Goal: Task Accomplishment & Management: Manage account settings

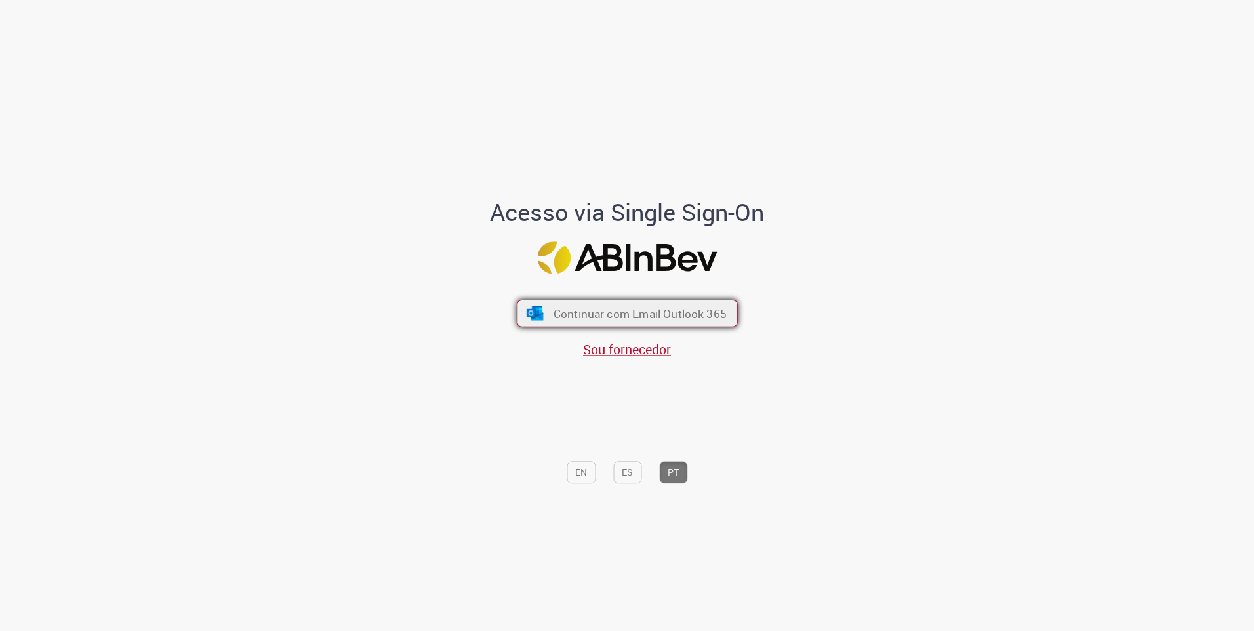
click at [581, 312] on span "Continuar com Email Outlook 365" at bounding box center [639, 313] width 173 height 15
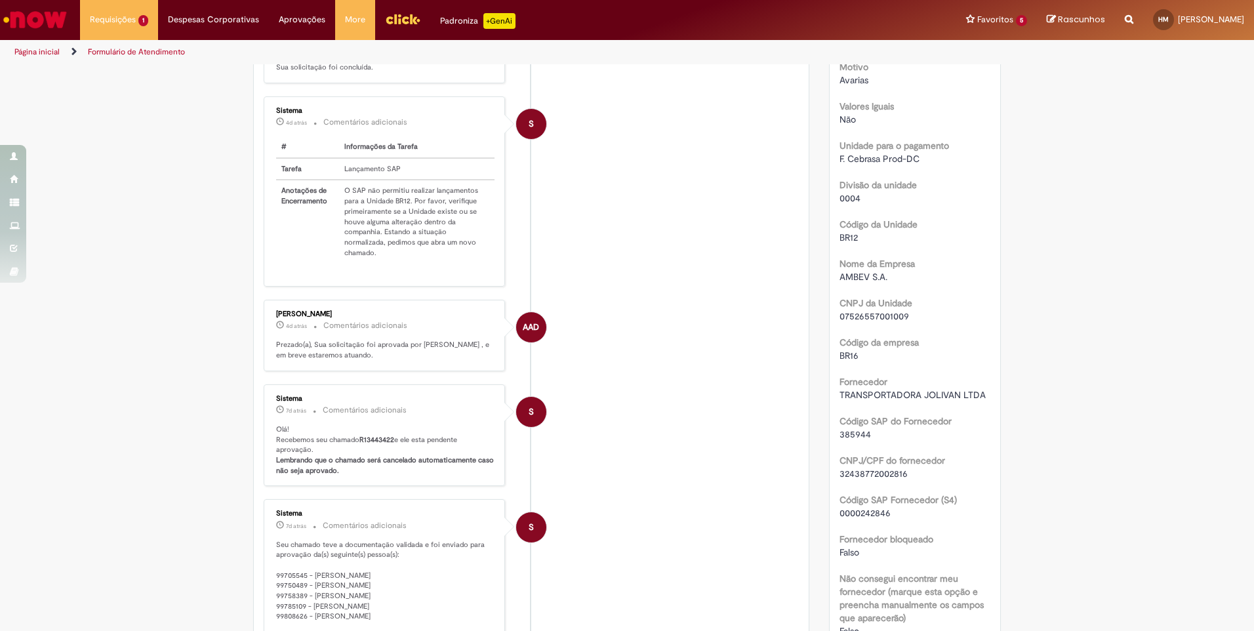
scroll to position [590, 0]
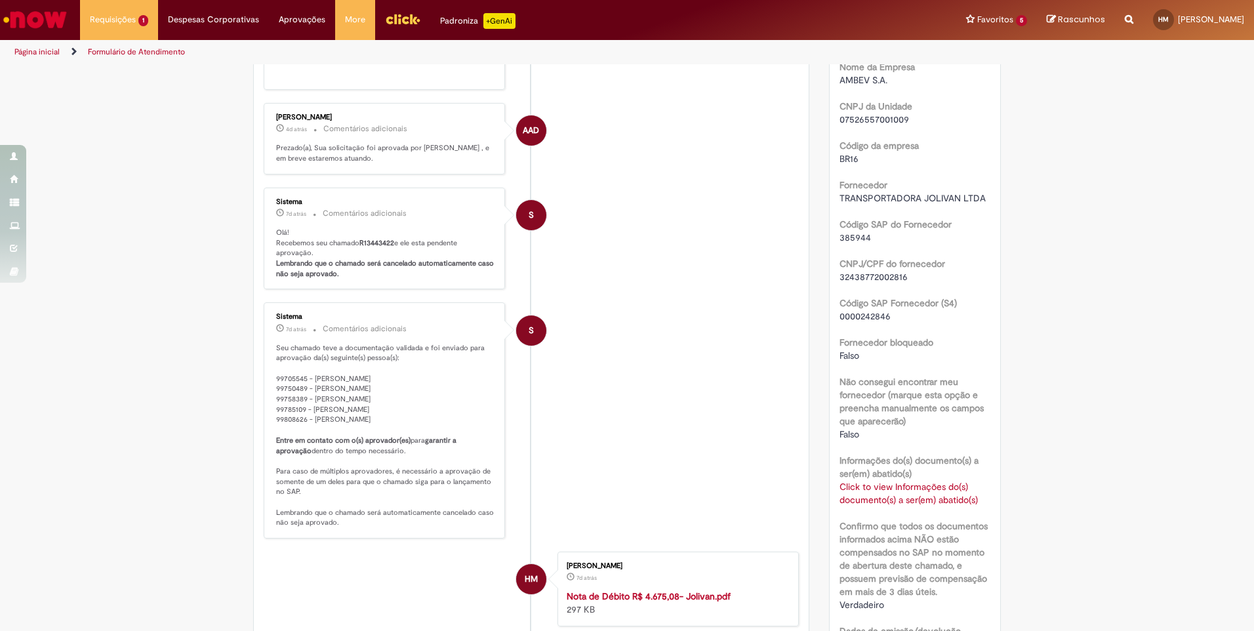
click at [862, 503] on link "Click to view Informações do(s) documento(s) a ser(em) abatido(s)" at bounding box center [909, 493] width 138 height 25
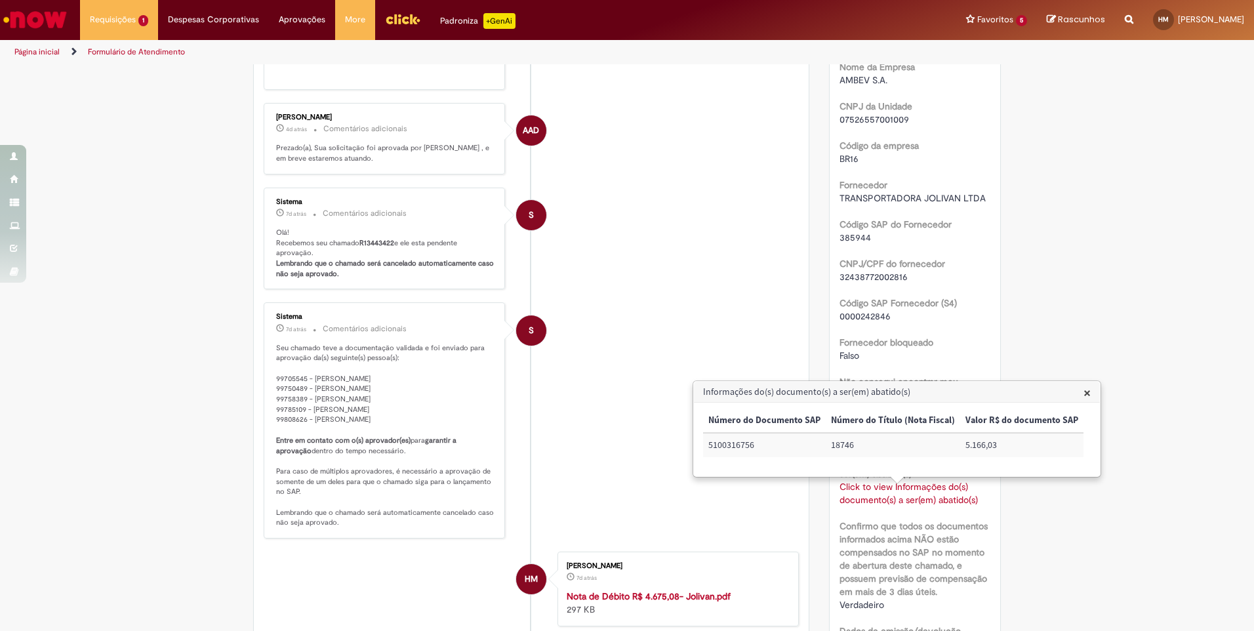
scroll to position [787, 0]
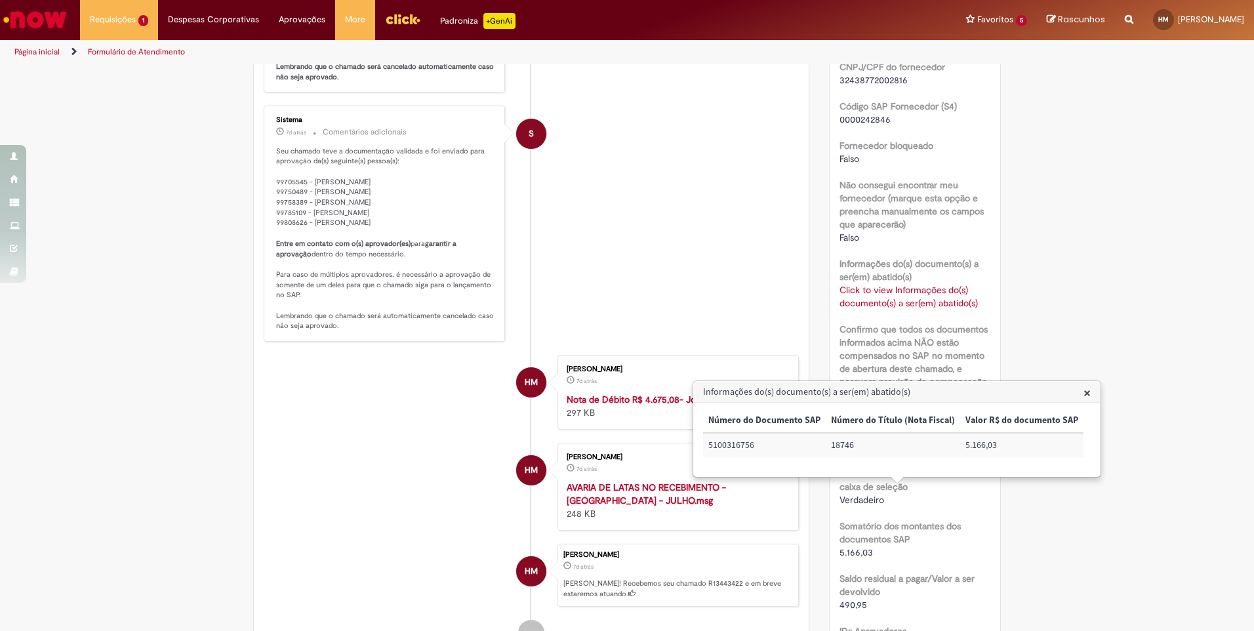
click at [1088, 390] on h3 "Informações do(s) documento(s) a ser(em) abatido(s)" at bounding box center [897, 392] width 406 height 21
click at [1079, 392] on h3 "Informações do(s) documento(s) a ser(em) abatido(s)" at bounding box center [897, 392] width 406 height 21
click at [1085, 391] on span "×" at bounding box center [1087, 393] width 7 height 18
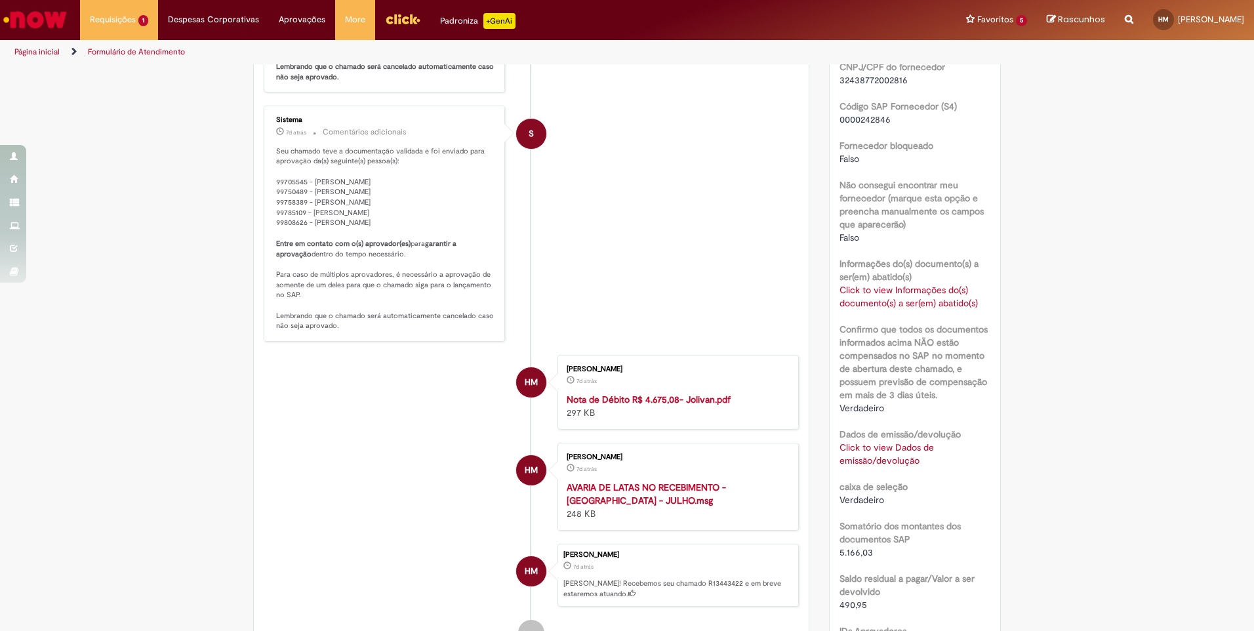
click at [880, 466] on link "Click to view Dados de emissão/devolução" at bounding box center [887, 454] width 94 height 25
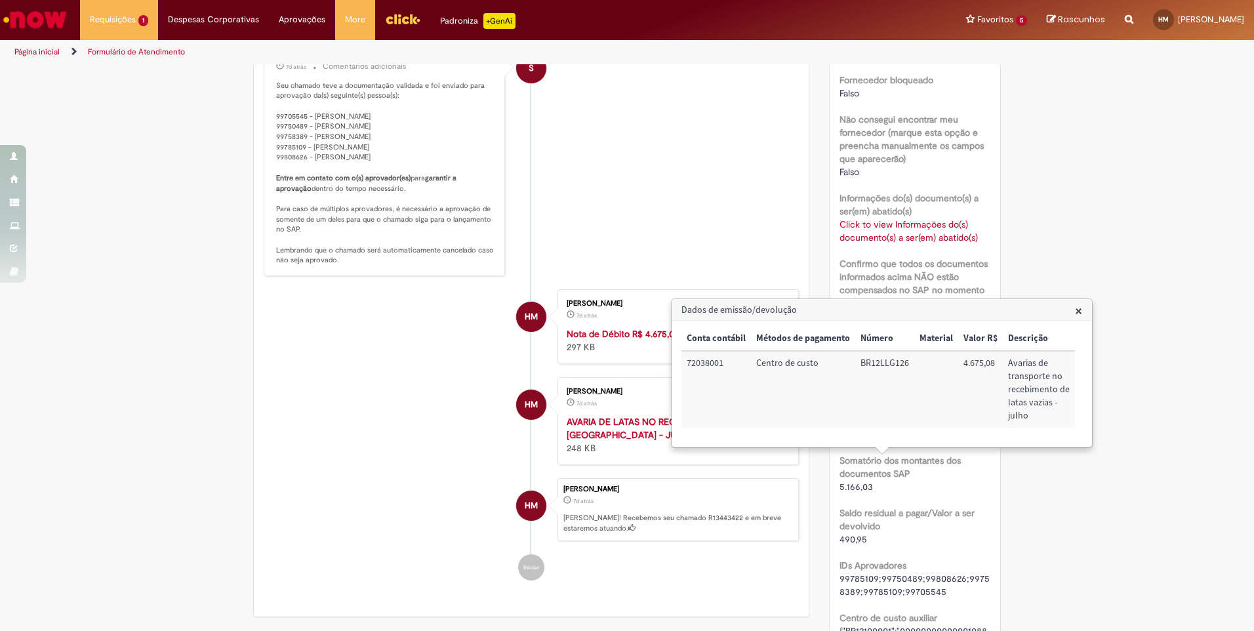
scroll to position [919, 0]
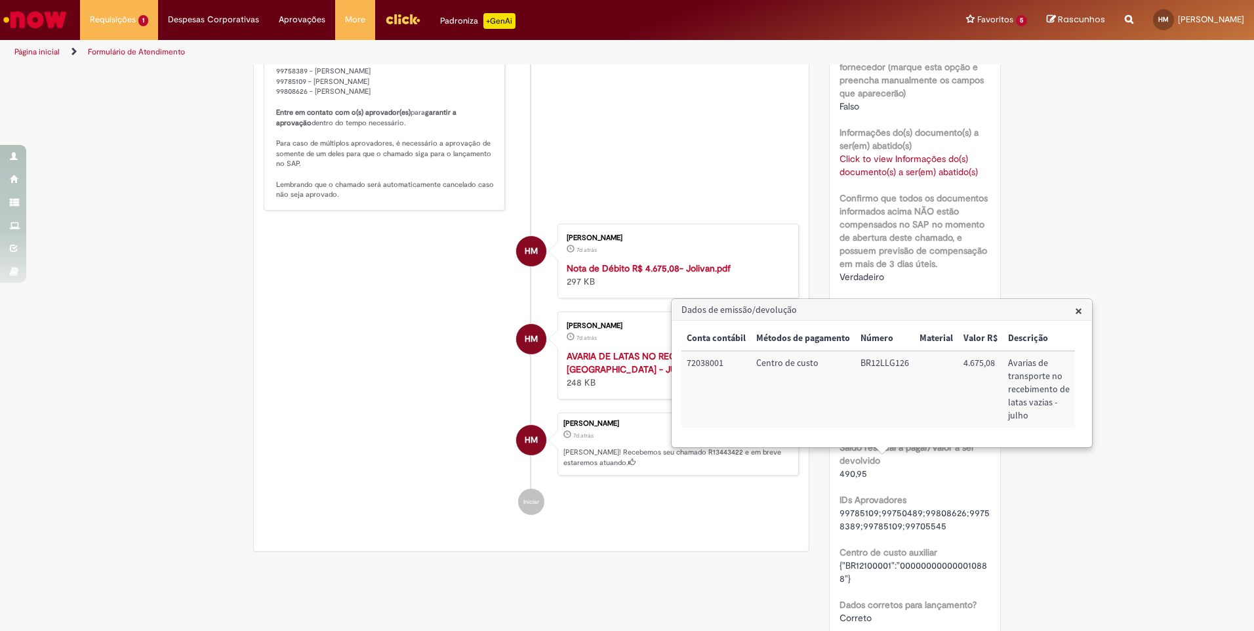
click at [1076, 308] on span "×" at bounding box center [1078, 311] width 7 height 18
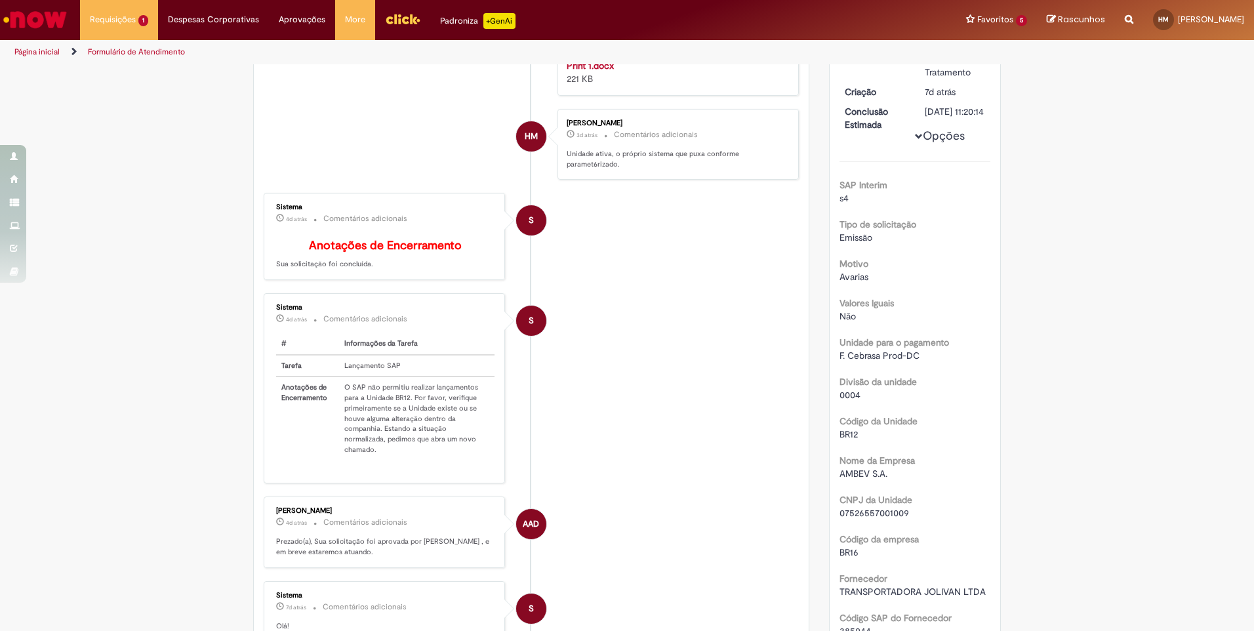
scroll to position [0, 0]
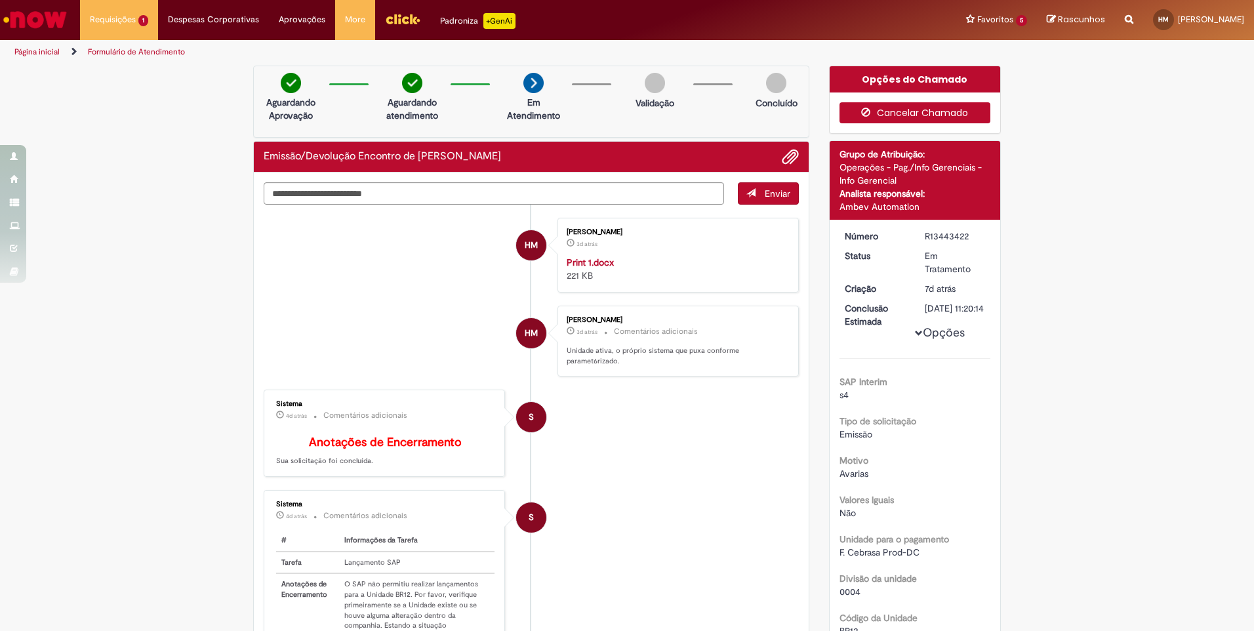
click at [917, 115] on button "Cancelar Chamado" at bounding box center [916, 112] width 152 height 21
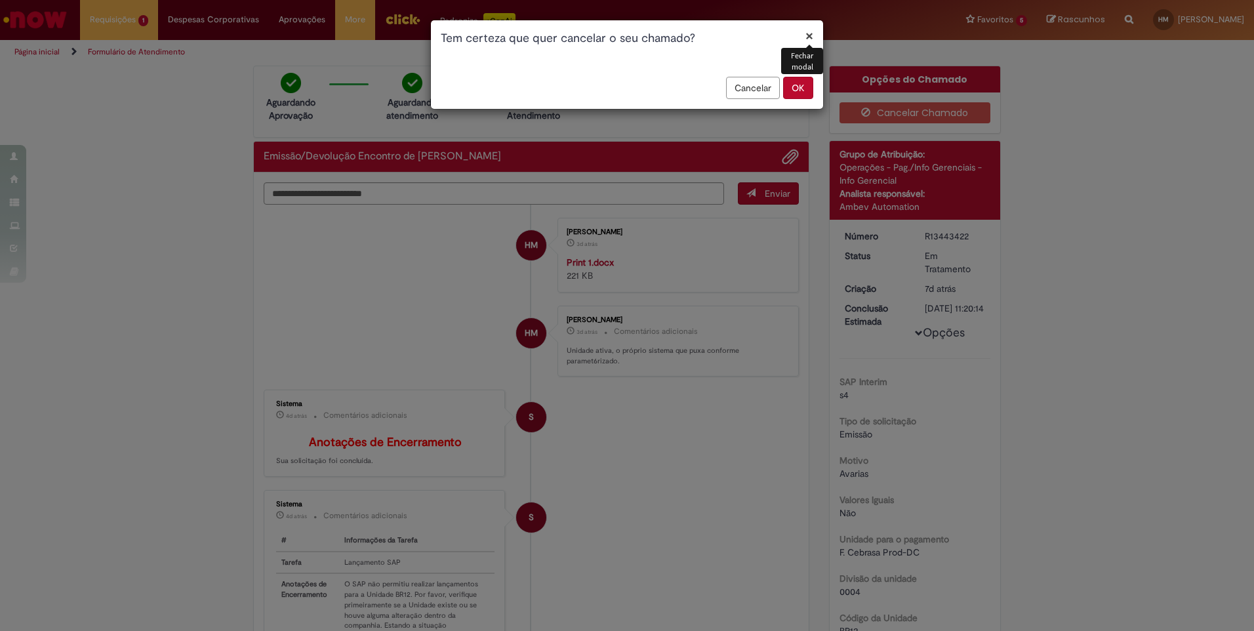
click at [795, 81] on button "OK" at bounding box center [798, 88] width 30 height 22
